Goal: Information Seeking & Learning: Find specific fact

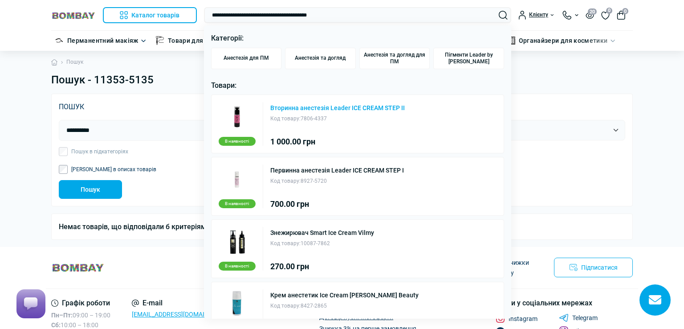
type input "**********"
click at [346, 105] on link "Вторинна анестезія Leader ICE CREAM STEP II" at bounding box center [337, 108] width 134 height 6
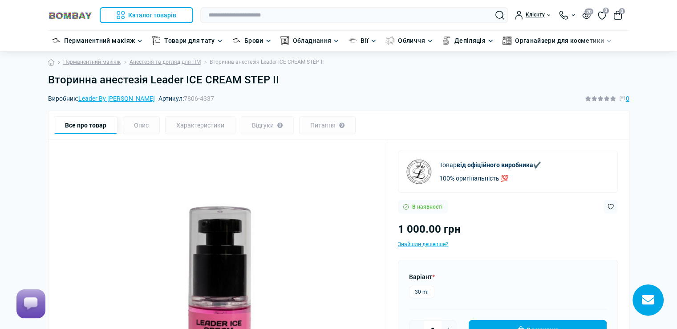
click at [421, 288] on label "30 ml" at bounding box center [421, 291] width 25 height 12
drag, startPoint x: 169, startPoint y: 98, endPoint x: 198, endPoint y: 97, distance: 28.9
click at [198, 97] on span "7806-4337" at bounding box center [199, 98] width 30 height 7
copy span "7806-4337"
click at [281, 80] on h1 "Вторинна анестезія Leader ICE CREAM STEP II" at bounding box center [338, 79] width 581 height 13
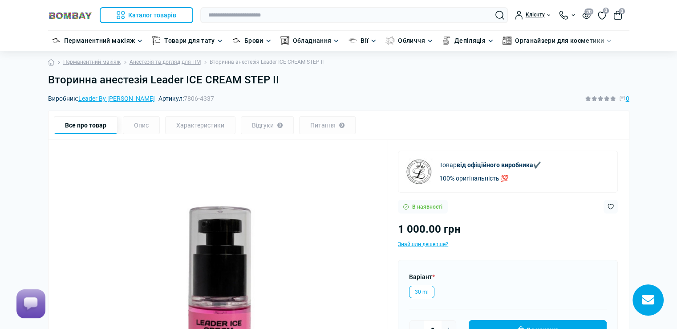
click at [281, 80] on h1 "Вторинна анестезія Leader ICE CREAM STEP II" at bounding box center [338, 79] width 581 height 13
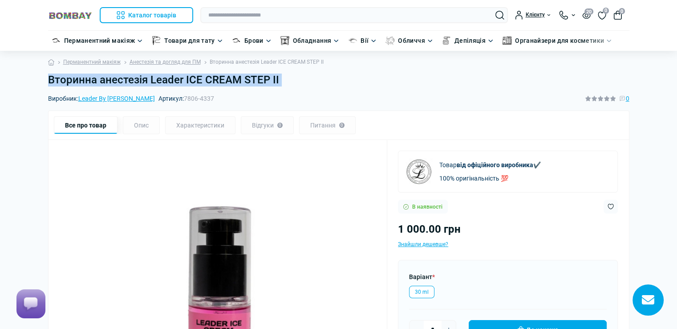
click at [281, 80] on h1 "Вторинна анестезія Leader ICE CREAM STEP II" at bounding box center [338, 79] width 581 height 13
copy main "Вторинна анестезія Leader ICE CREAM STEP II"
